Goal: Transaction & Acquisition: Purchase product/service

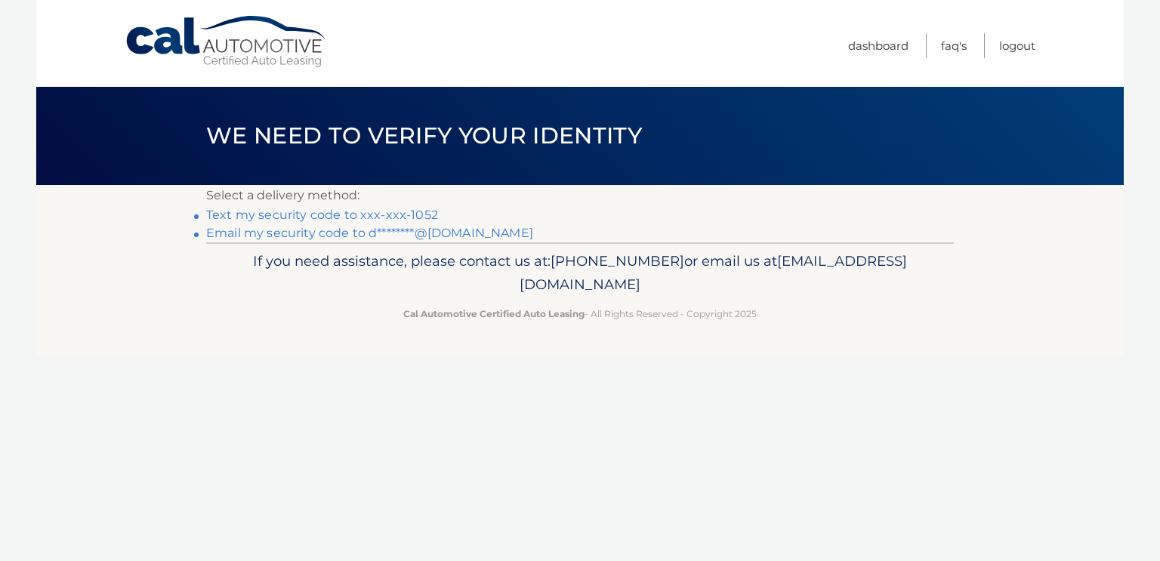
click at [393, 214] on link "Text my security code to xxx-xxx-1052" at bounding box center [322, 215] width 232 height 14
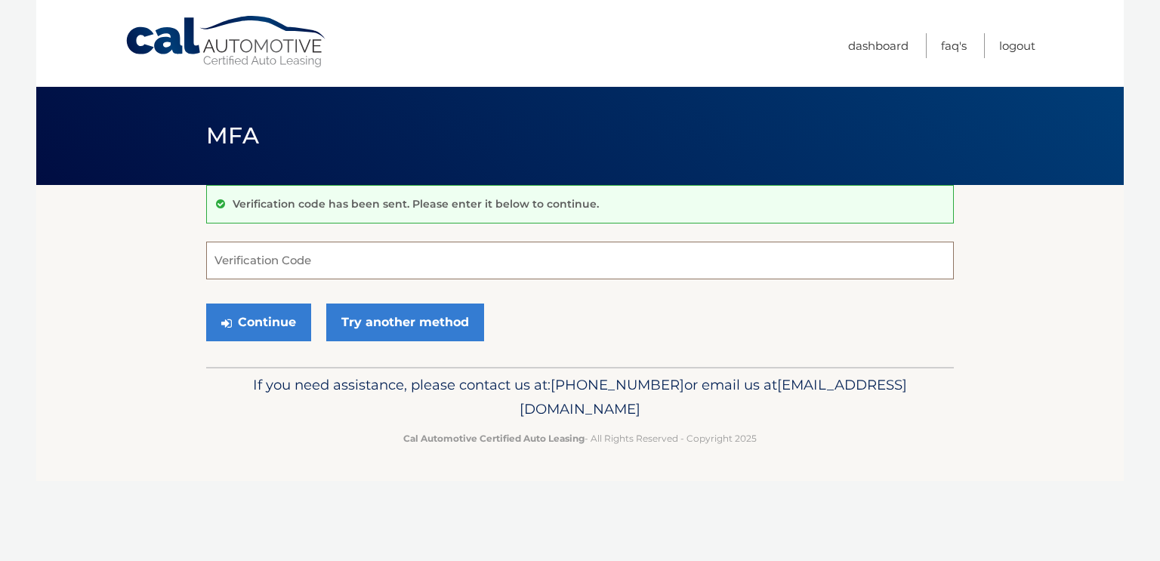
click at [344, 258] on input "Verification Code" at bounding box center [580, 261] width 748 height 38
type input "792277"
click at [246, 313] on button "Continue" at bounding box center [258, 323] width 105 height 38
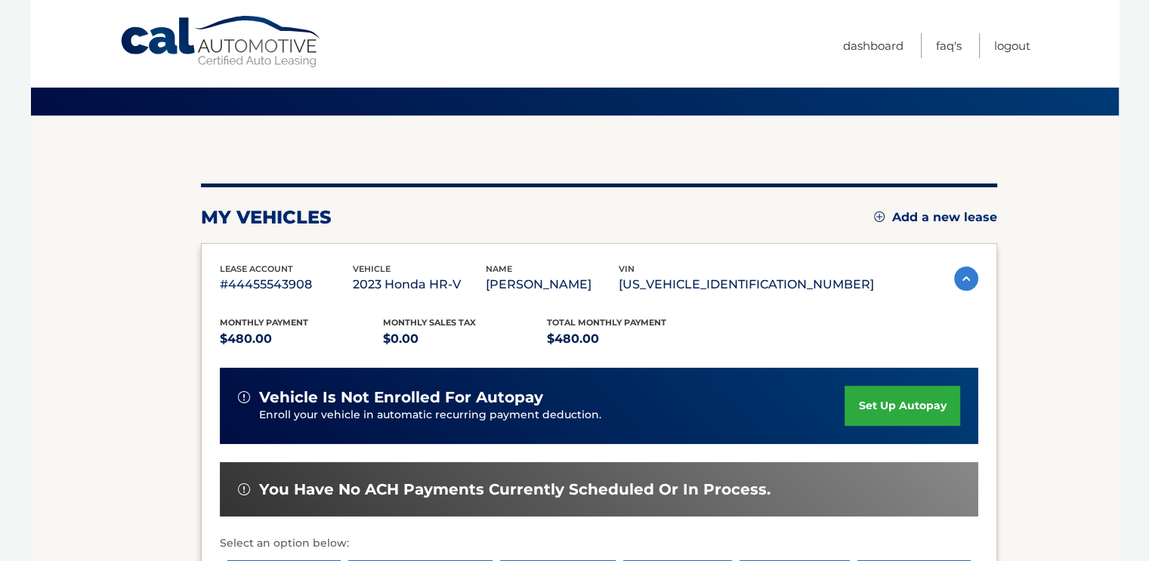
scroll to position [151, 0]
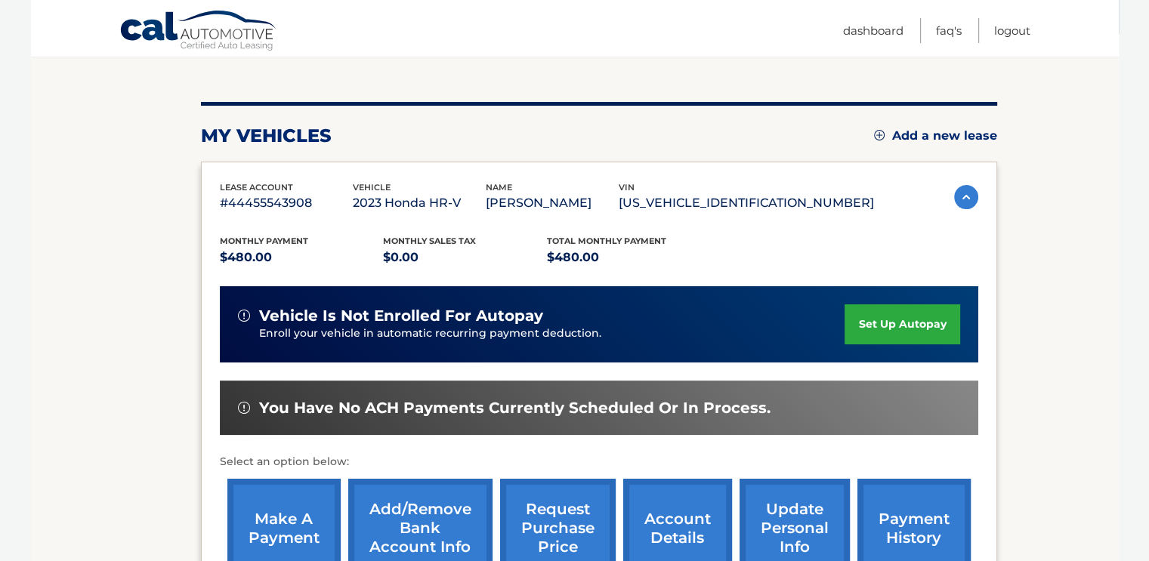
click at [284, 518] on link "make a payment" at bounding box center [283, 528] width 113 height 99
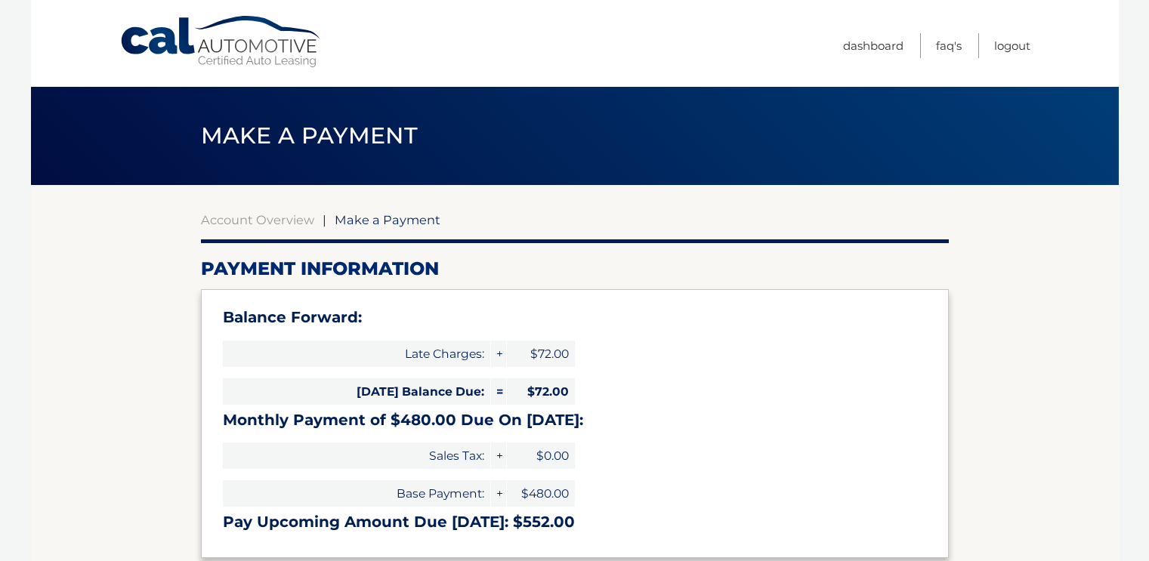
select select "NzI0YWM4MTgtY2U4Zi00YjNhLTkxNmEtY2JkM2U5NmY5MDRl"
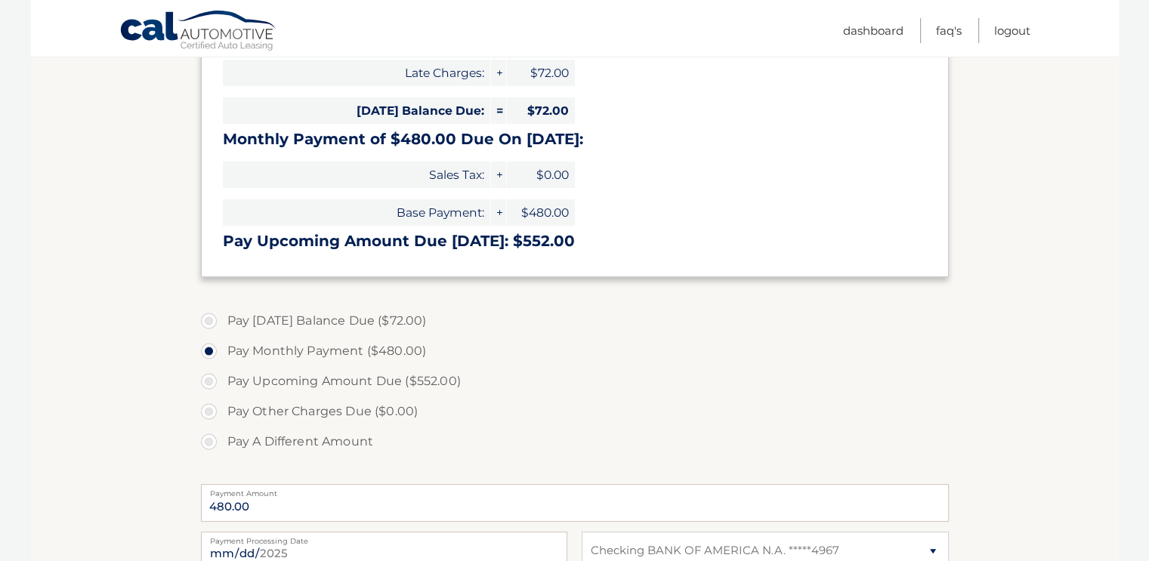
scroll to position [378, 0]
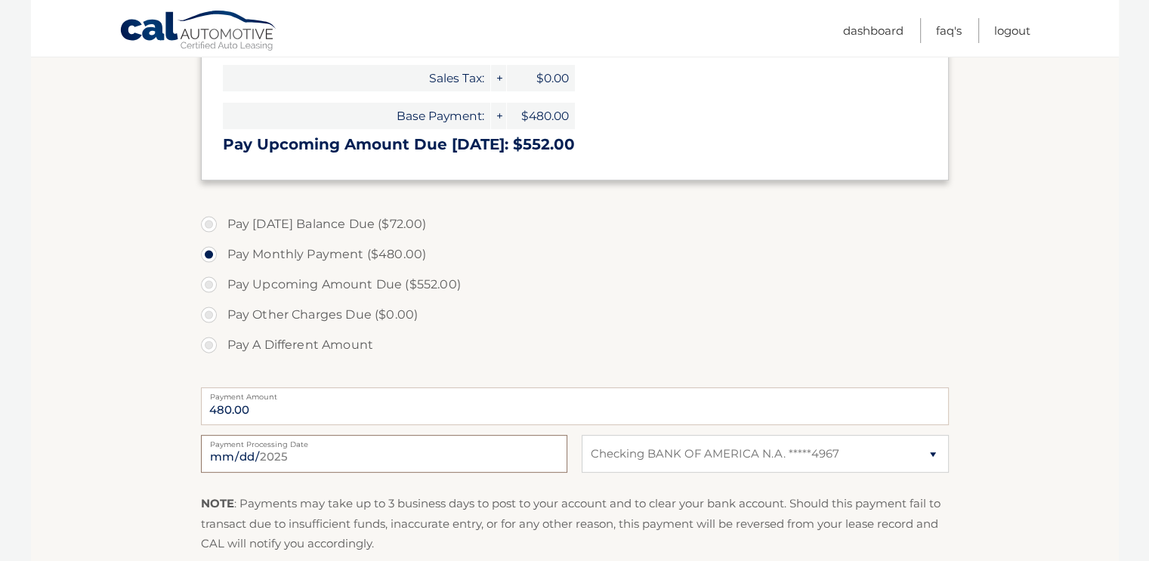
click at [394, 449] on input "[DATE]" at bounding box center [384, 454] width 366 height 38
type input "2025-10-15"
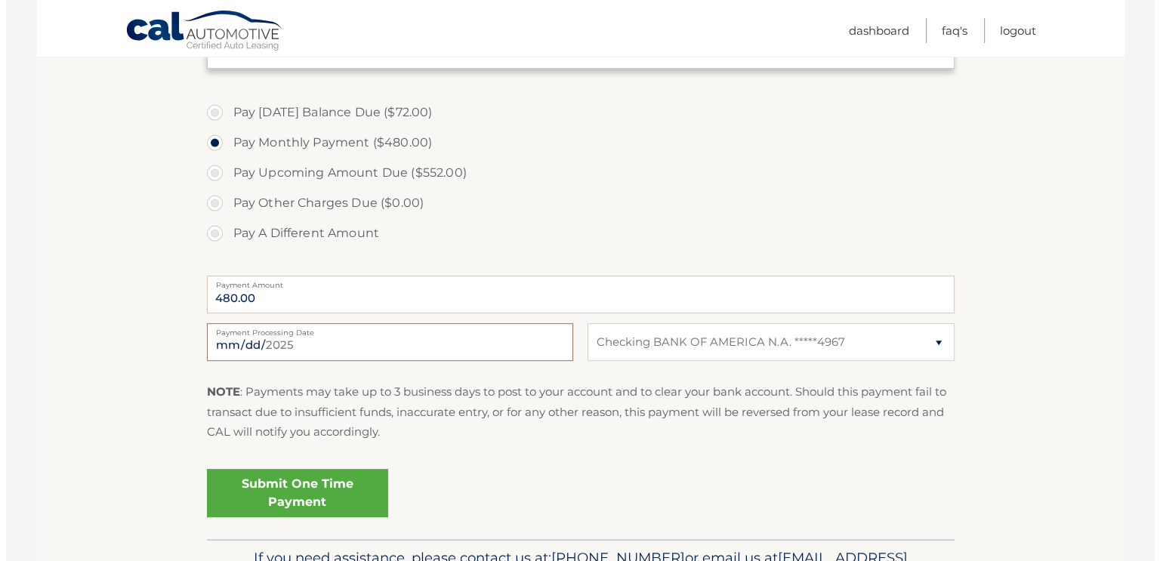
scroll to position [505, 0]
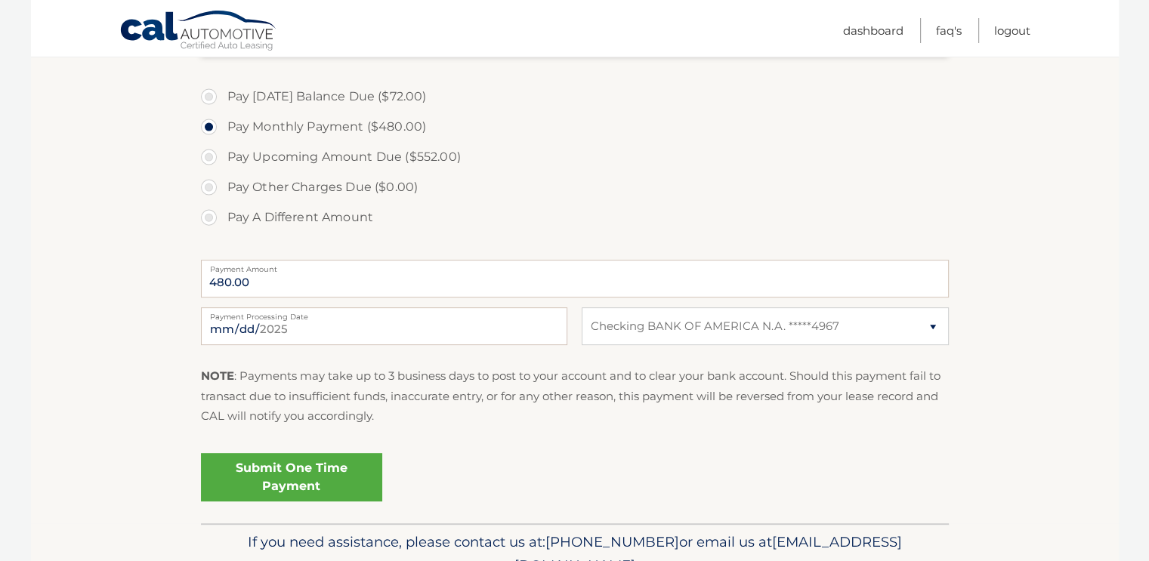
click at [279, 468] on link "Submit One Time Payment" at bounding box center [291, 477] width 181 height 48
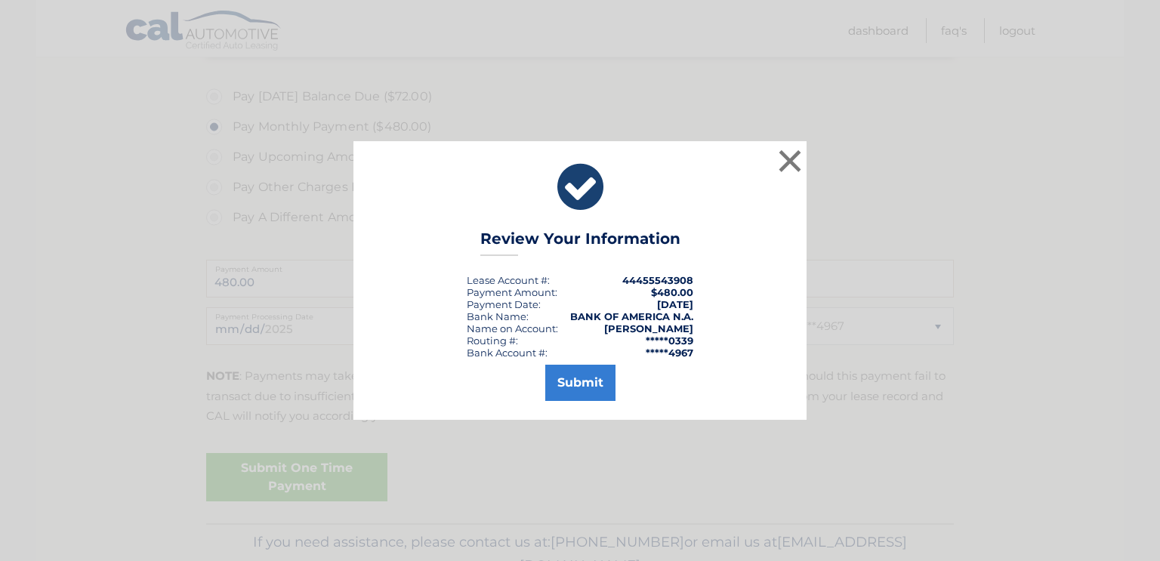
scroll to position [506, 0]
click at [575, 375] on button "Submit" at bounding box center [580, 383] width 70 height 36
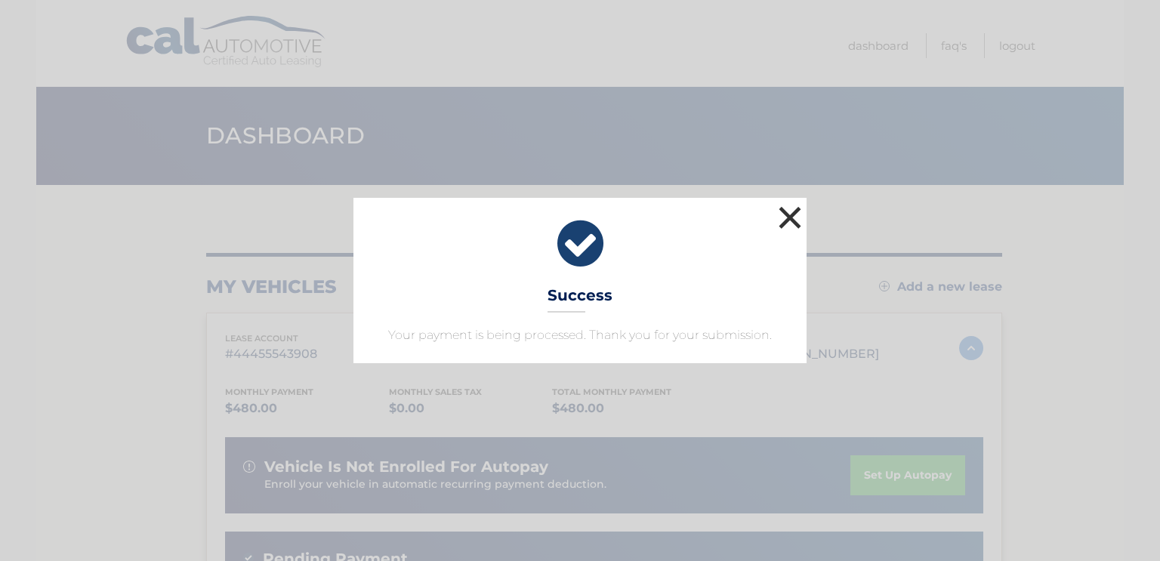
click at [786, 214] on button "×" at bounding box center [790, 217] width 30 height 30
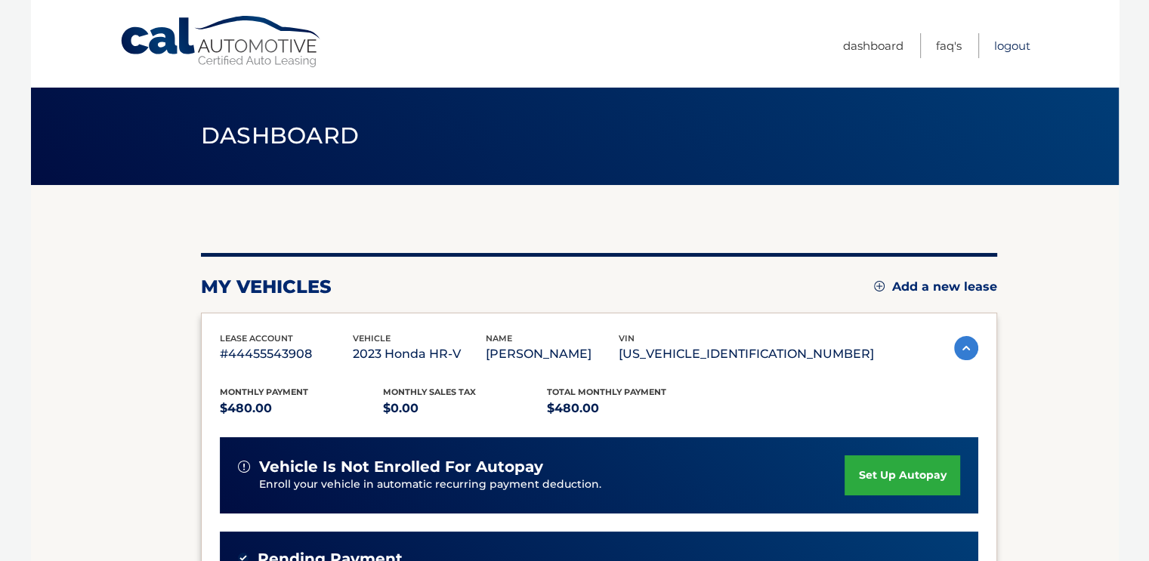
click at [1010, 42] on link "Logout" at bounding box center [1012, 45] width 36 height 25
